Goal: Transaction & Acquisition: Obtain resource

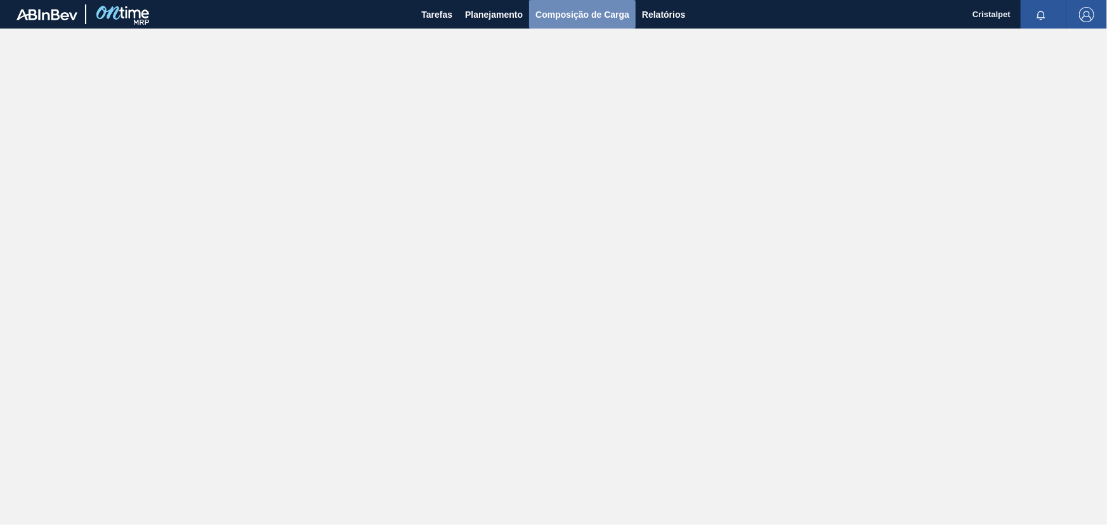
click at [606, 16] on span "Composição de Carga" at bounding box center [582, 14] width 94 height 15
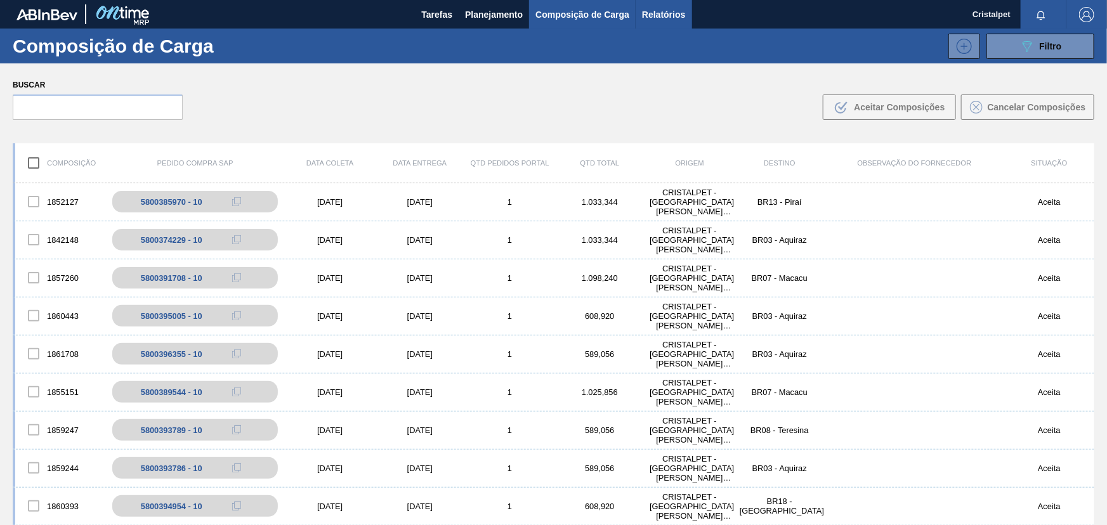
click at [673, 13] on span "Relatórios" at bounding box center [663, 14] width 43 height 15
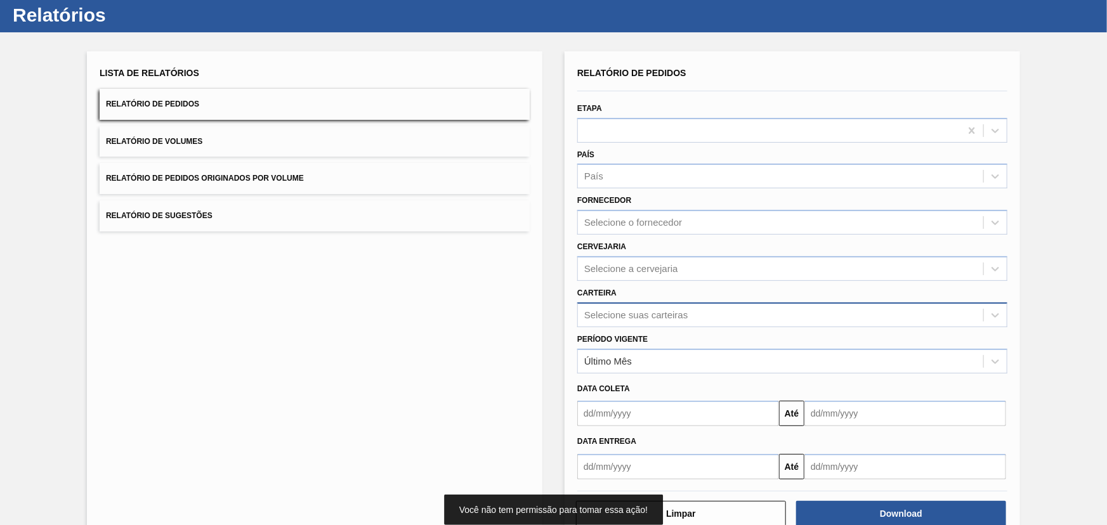
click at [651, 327] on div "Selecione suas carteiras" at bounding box center [792, 314] width 430 height 25
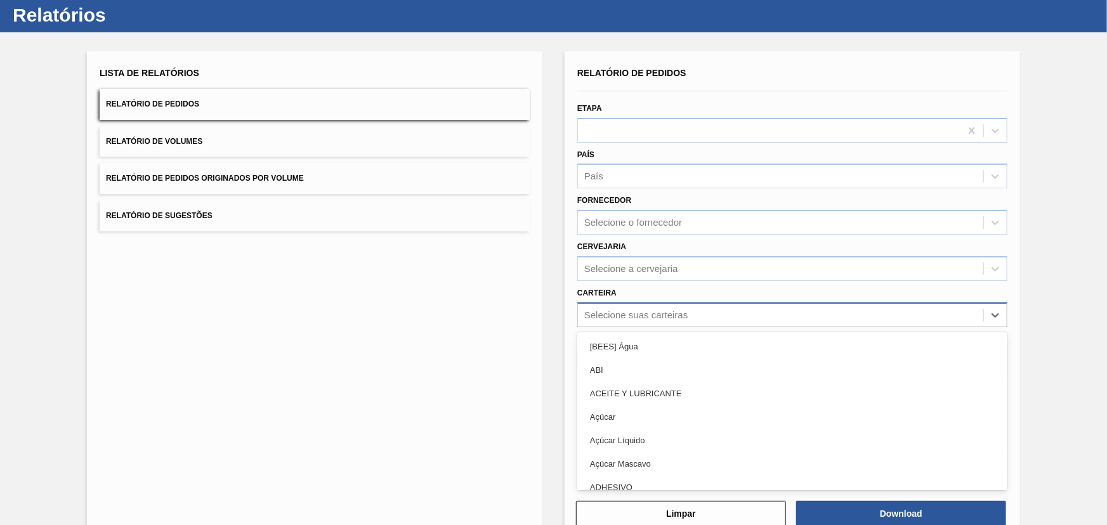
scroll to position [32, 0]
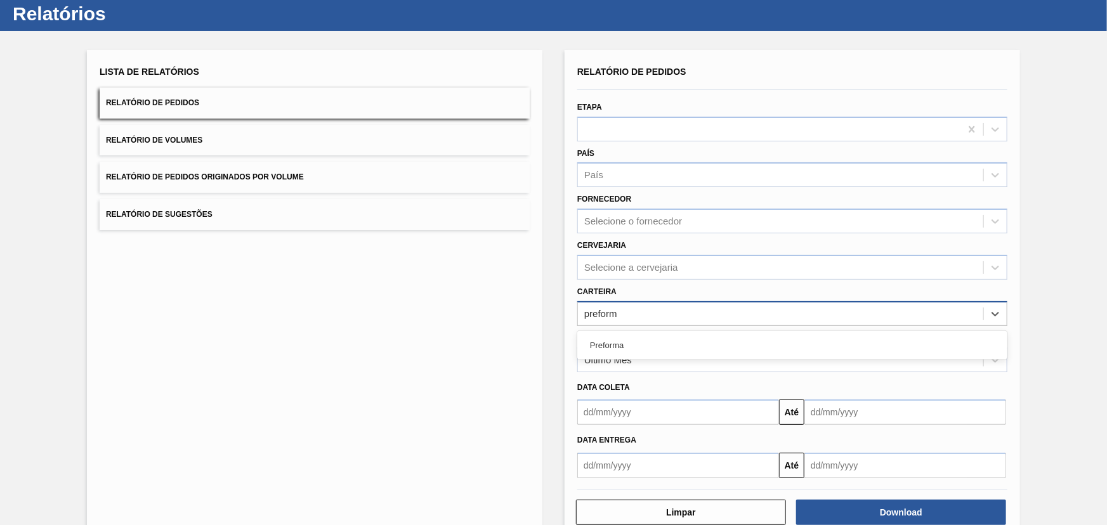
type input "preforma"
drag, startPoint x: 621, startPoint y: 342, endPoint x: 630, endPoint y: 351, distance: 12.1
click at [620, 342] on div "Preforma" at bounding box center [792, 345] width 430 height 23
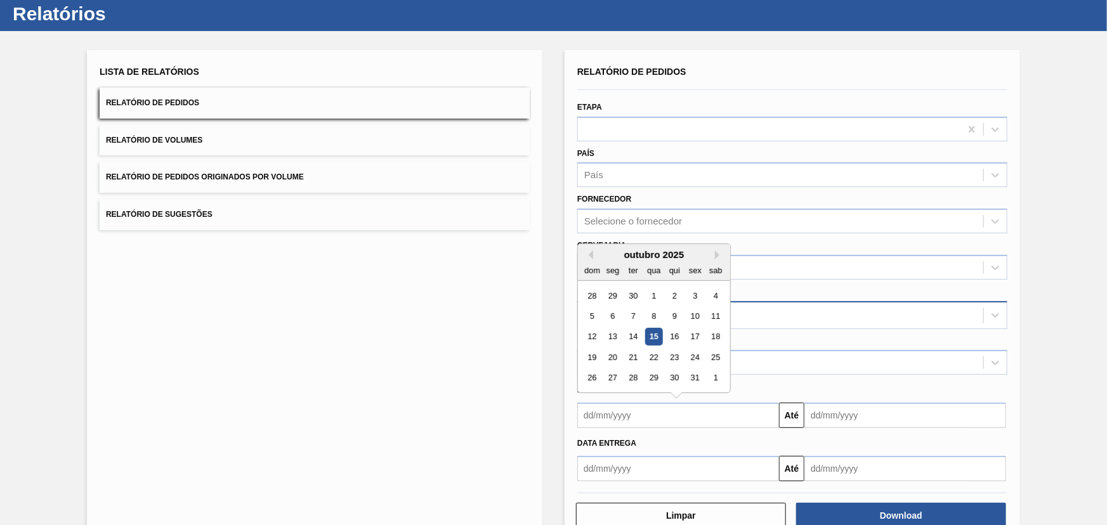
click at [637, 416] on input "text" at bounding box center [678, 415] width 202 height 25
click at [653, 292] on div "1" at bounding box center [653, 295] width 17 height 17
type input "01/10/2025"
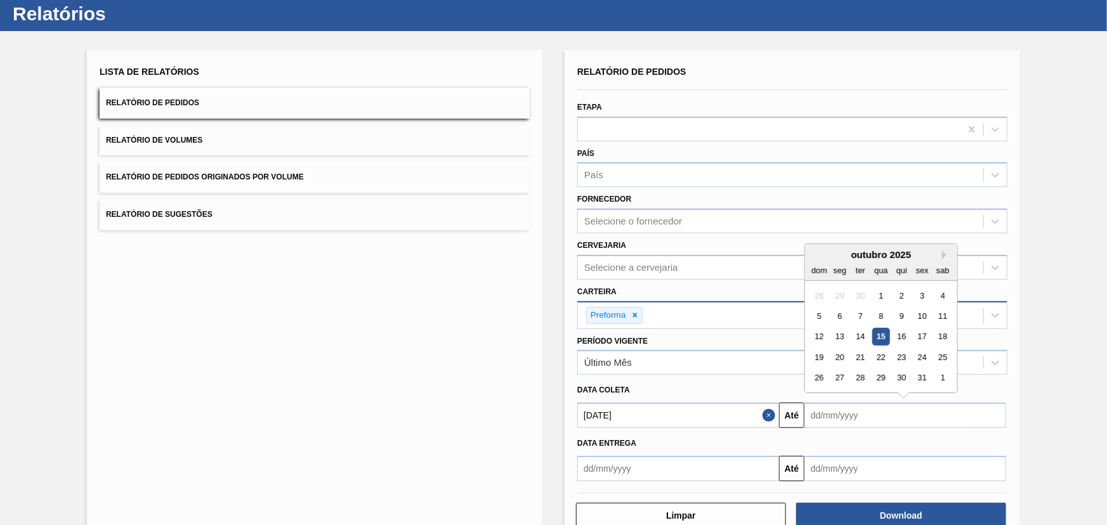
click at [850, 416] on input "text" at bounding box center [905, 415] width 202 height 25
click at [921, 377] on div "31" at bounding box center [921, 378] width 17 height 17
type input "31/10/2025"
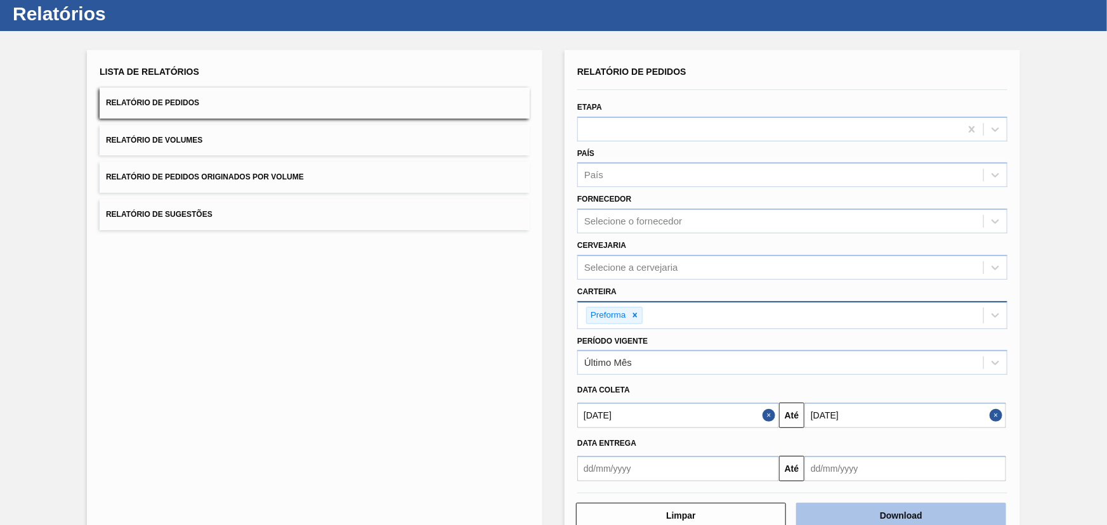
click at [888, 511] on button "Download" at bounding box center [901, 515] width 210 height 25
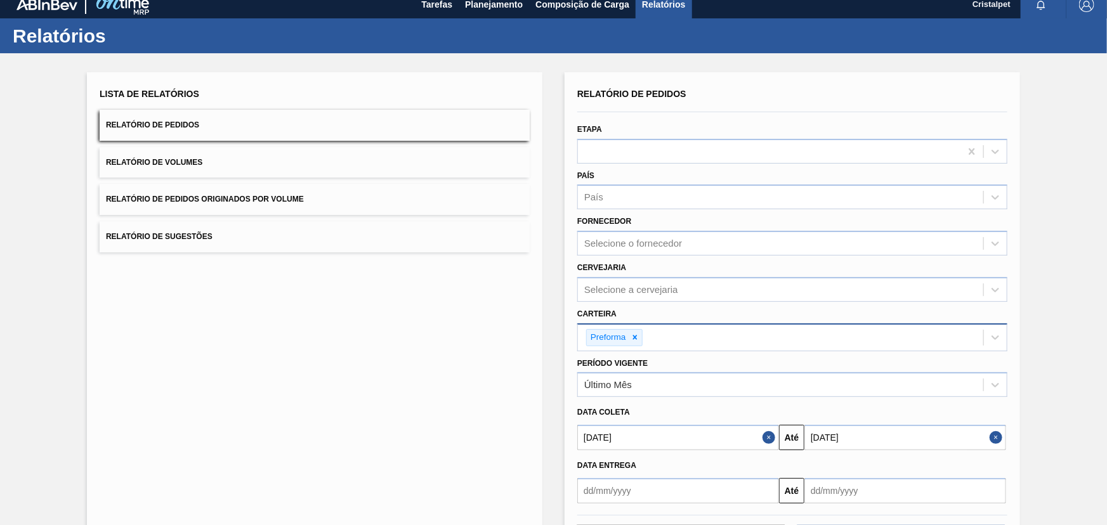
scroll to position [0, 0]
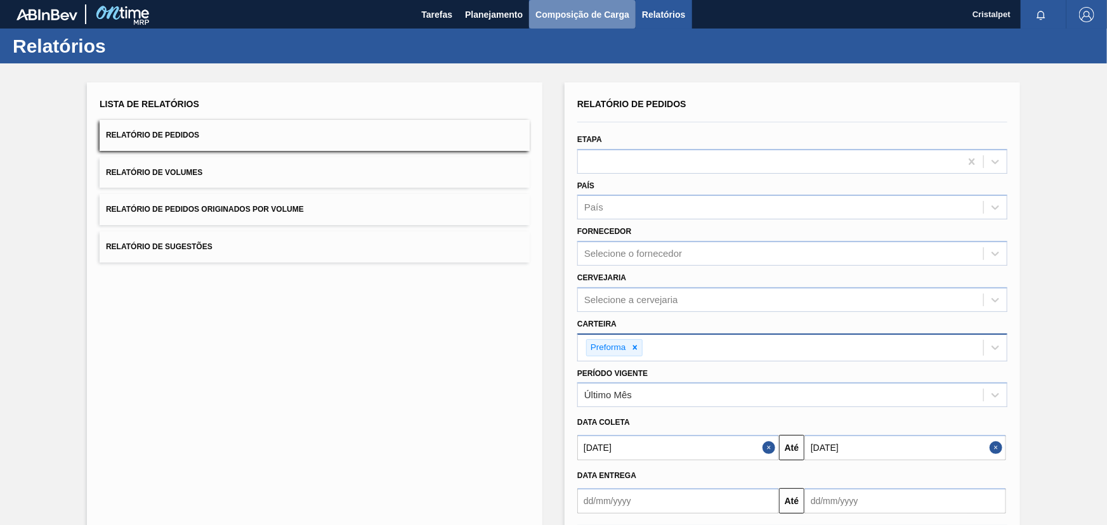
click at [609, 12] on span "Composição de Carga" at bounding box center [582, 14] width 94 height 15
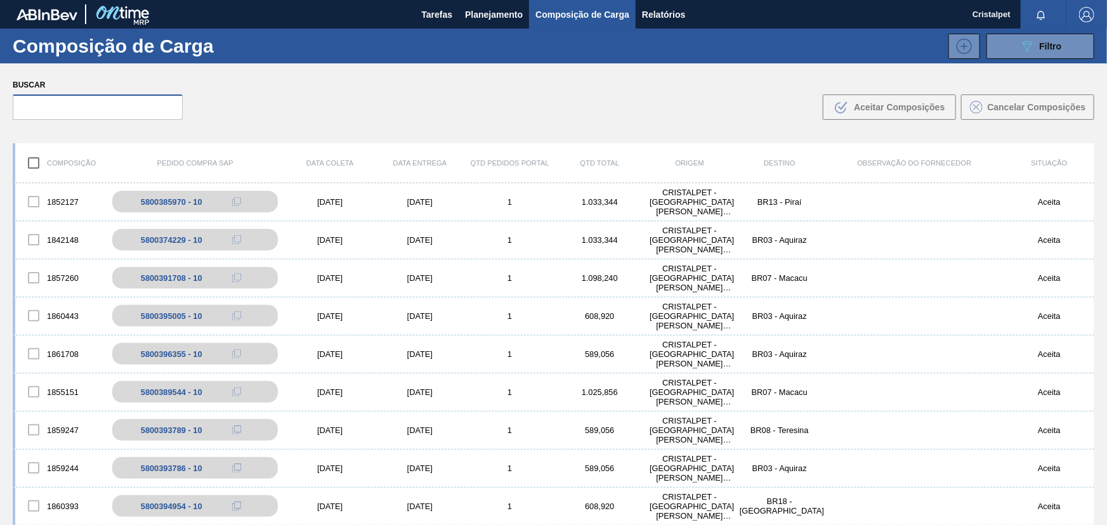
click at [138, 108] on input "text" at bounding box center [98, 106] width 170 height 25
paste input "15,65G H2OH RECICLADA"
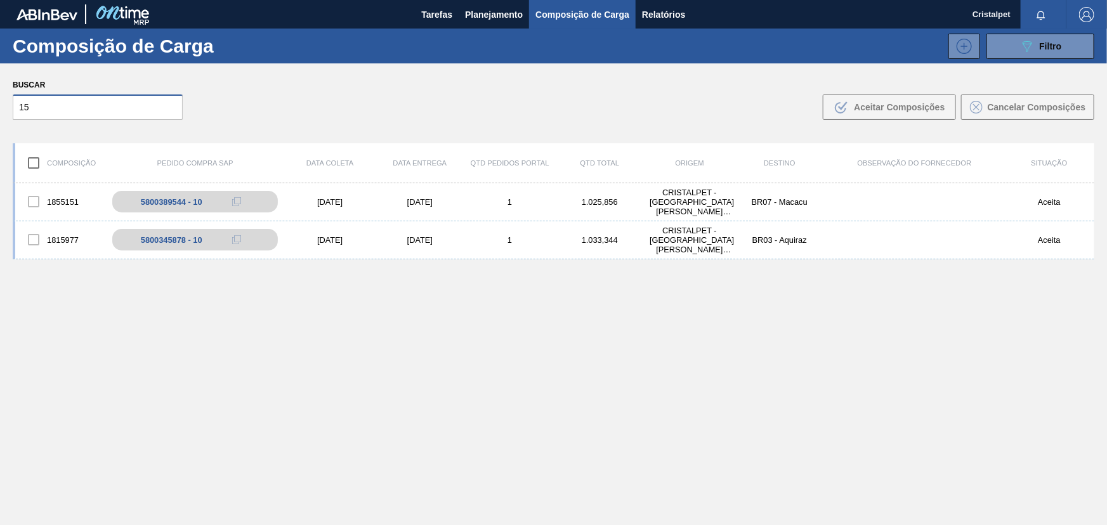
type input "1"
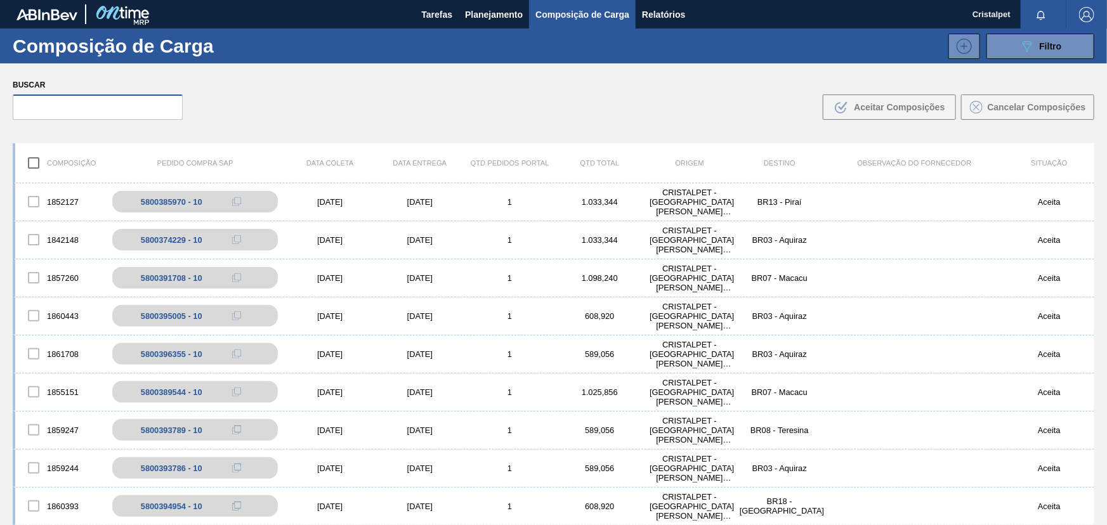
click at [150, 114] on input "text" at bounding box center [98, 106] width 170 height 25
paste input "5800391708"
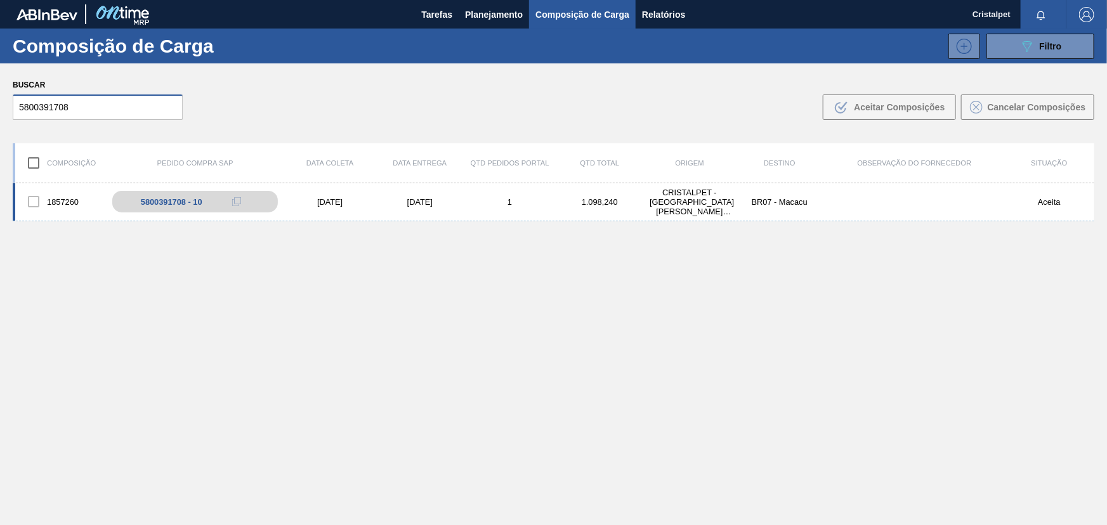
type input "5800391708"
click at [426, 202] on div "22/10/2025" at bounding box center [420, 202] width 90 height 10
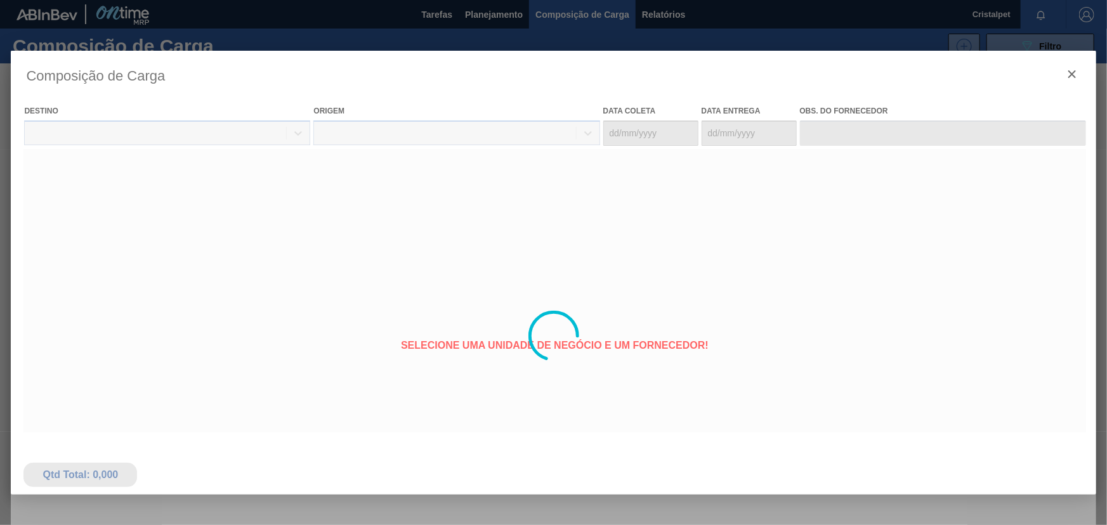
type coleta "15/10/2025"
type Entrega "22/10/2025"
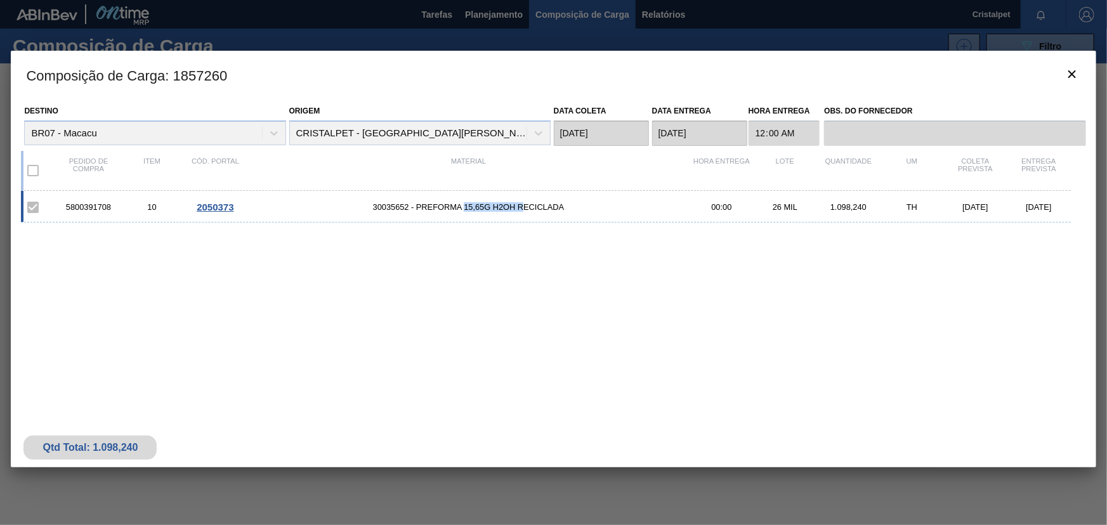
drag, startPoint x: 465, startPoint y: 211, endPoint x: 526, endPoint y: 212, distance: 60.9
click at [526, 212] on div "5800391708 10 2050373 30035652 - PREFORMA 15,65G H2OH RECICLADA 00:00 26 MIL 1.…" at bounding box center [545, 207] width 1049 height 32
